Goal: Task Accomplishment & Management: Use online tool/utility

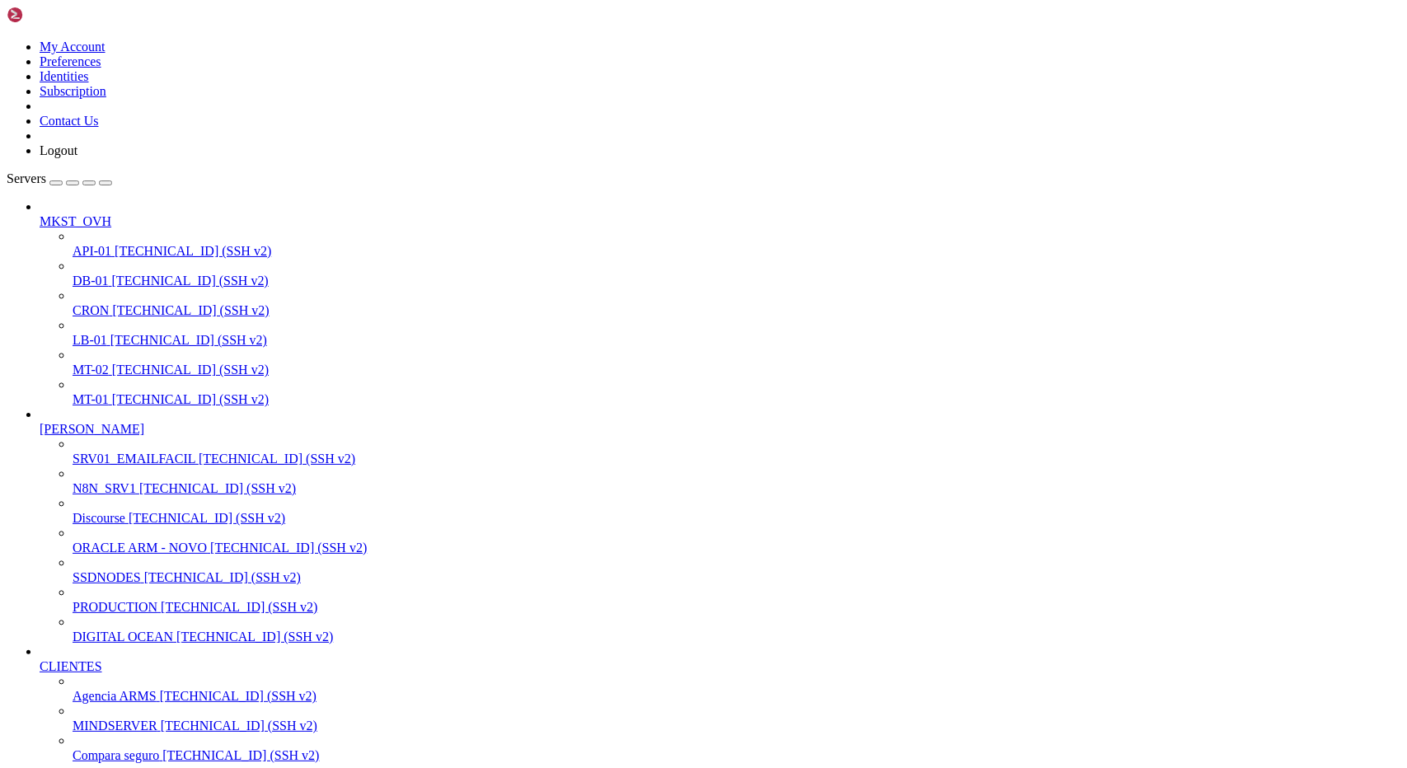
scroll to position [423, 0]
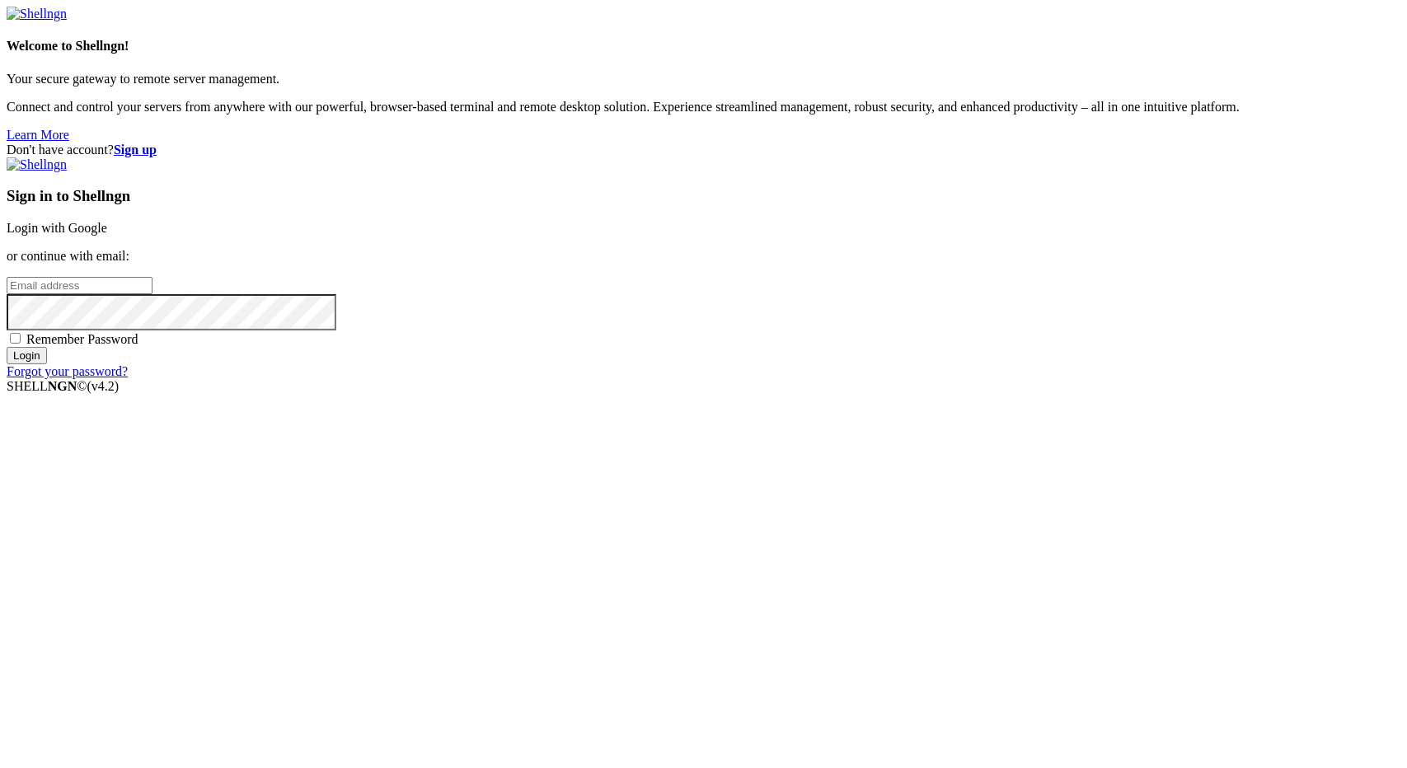
type input "[EMAIL_ADDRESS][DOMAIN_NAME]"
click at [47, 364] on input "Login" at bounding box center [27, 355] width 40 height 17
